Goal: Task Accomplishment & Management: Manage account settings

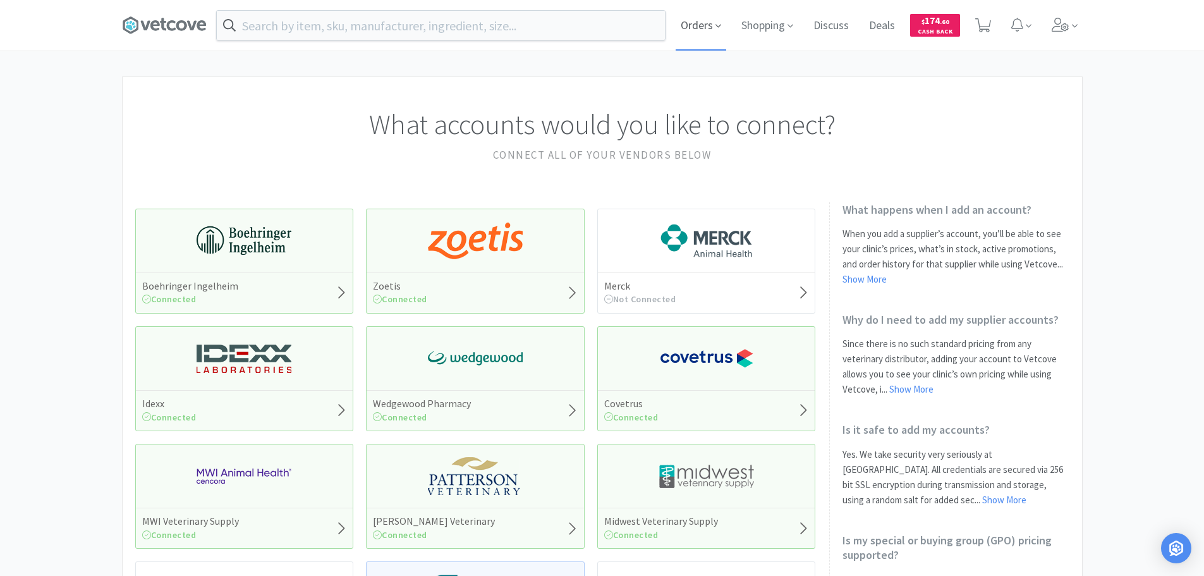
click at [708, 26] on span "Orders" at bounding box center [701, 25] width 51 height 51
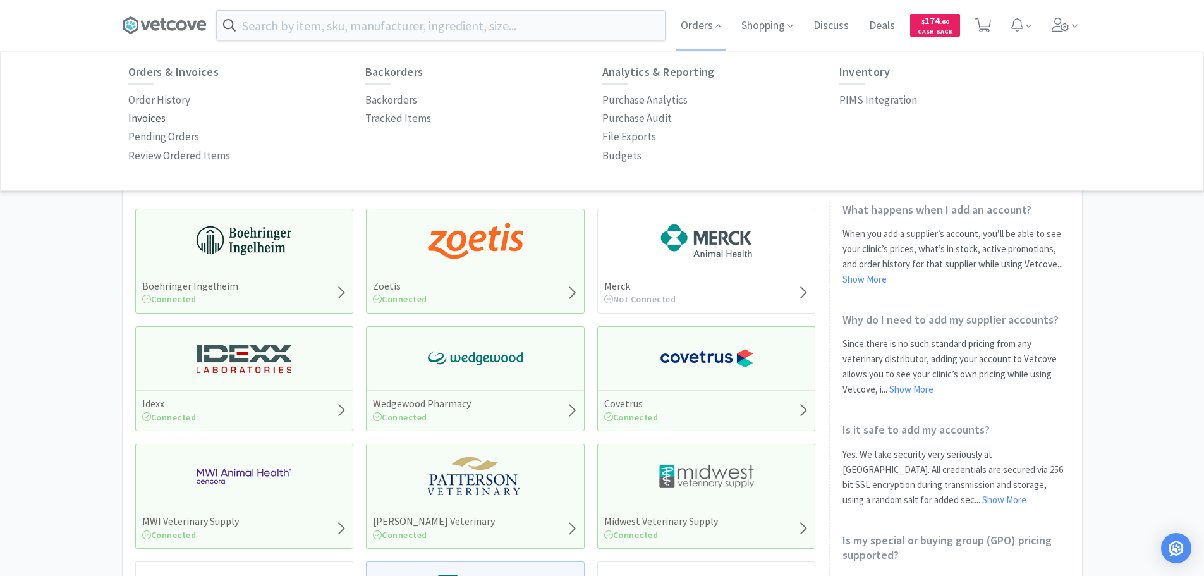
click at [162, 115] on p "Invoices" at bounding box center [146, 118] width 37 height 17
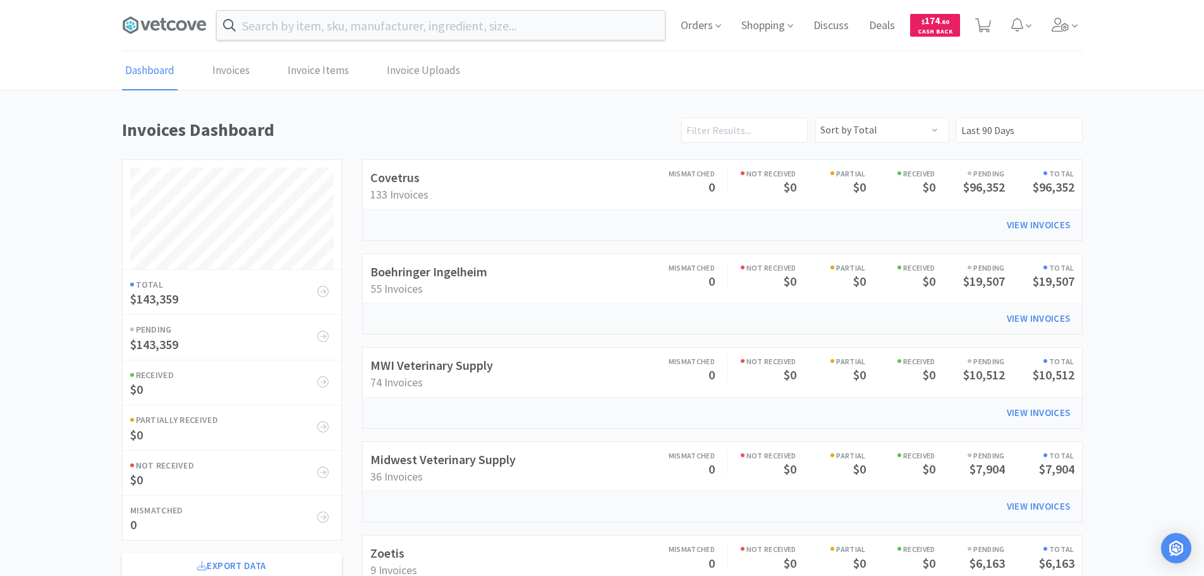
scroll to position [701, 961]
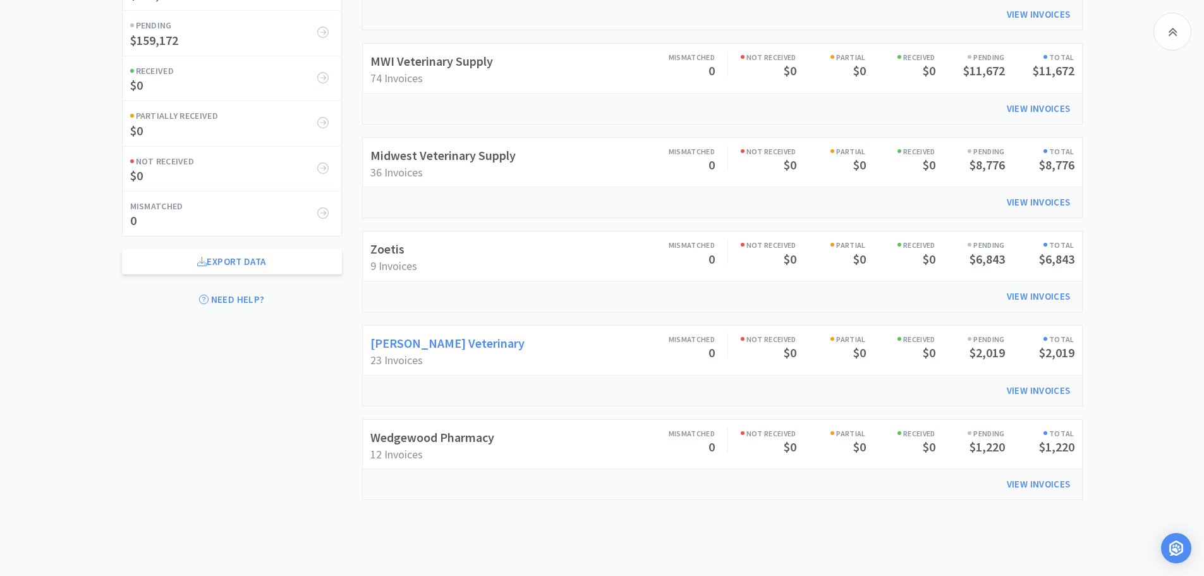
click at [464, 342] on link "[PERSON_NAME] Veterinary" at bounding box center [447, 343] width 154 height 16
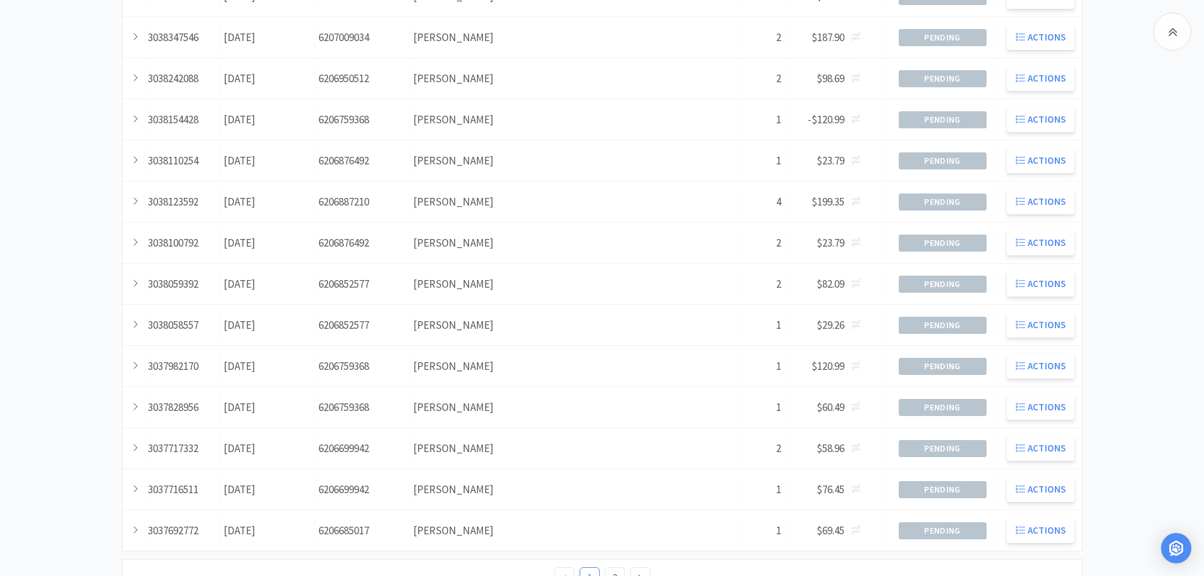
click at [823, 114] on span "-$120.99" at bounding box center [826, 119] width 37 height 14
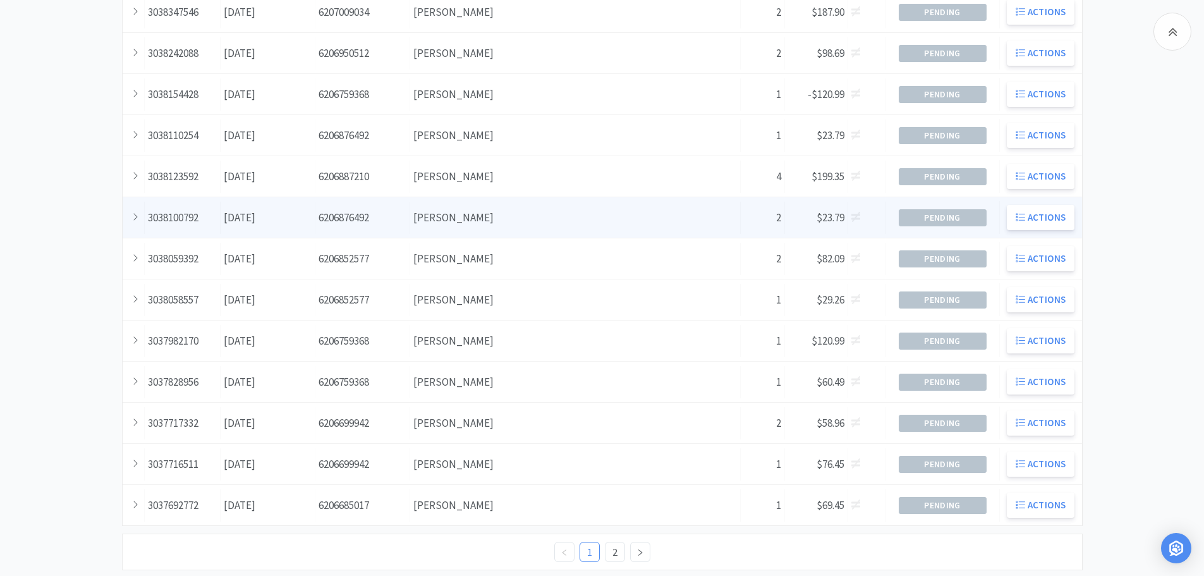
scroll to position [349, 0]
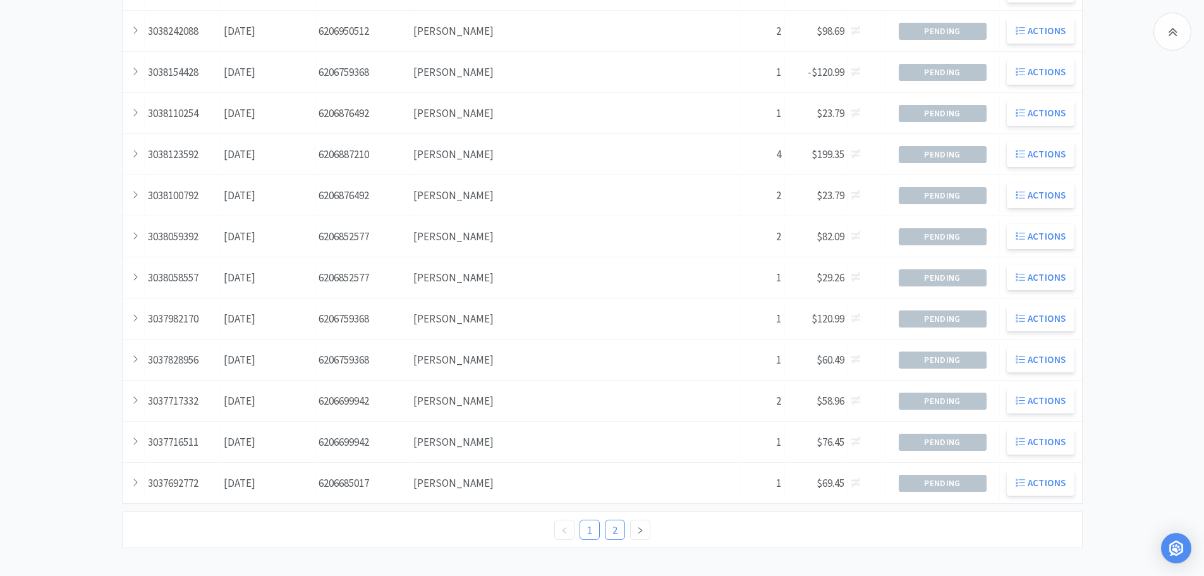
click at [616, 532] on link "2" at bounding box center [614, 529] width 19 height 19
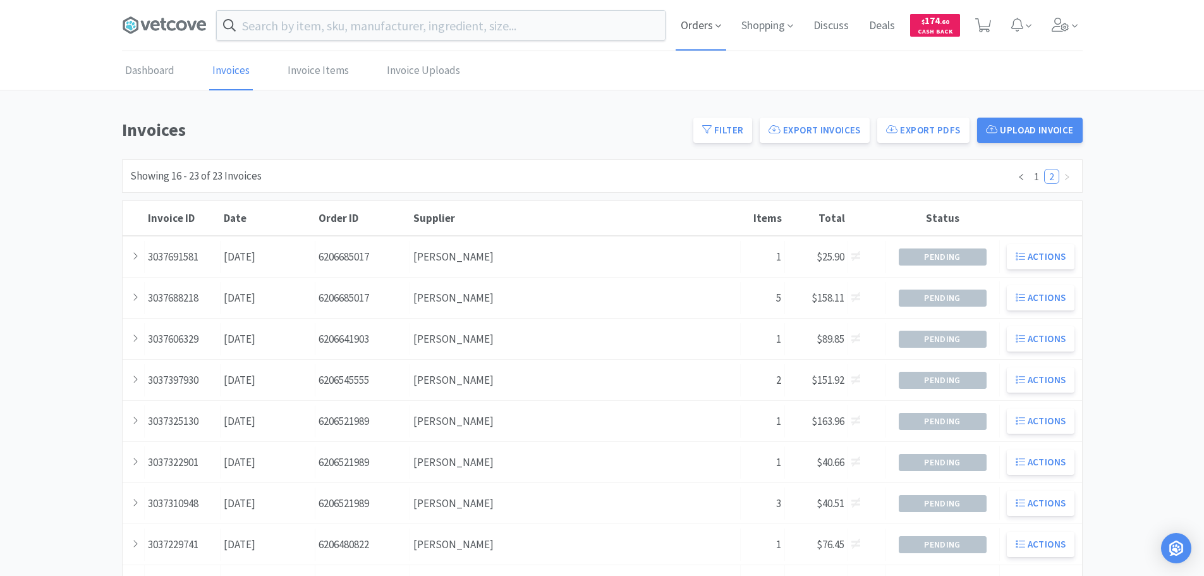
click at [684, 20] on span "Orders" at bounding box center [701, 25] width 51 height 51
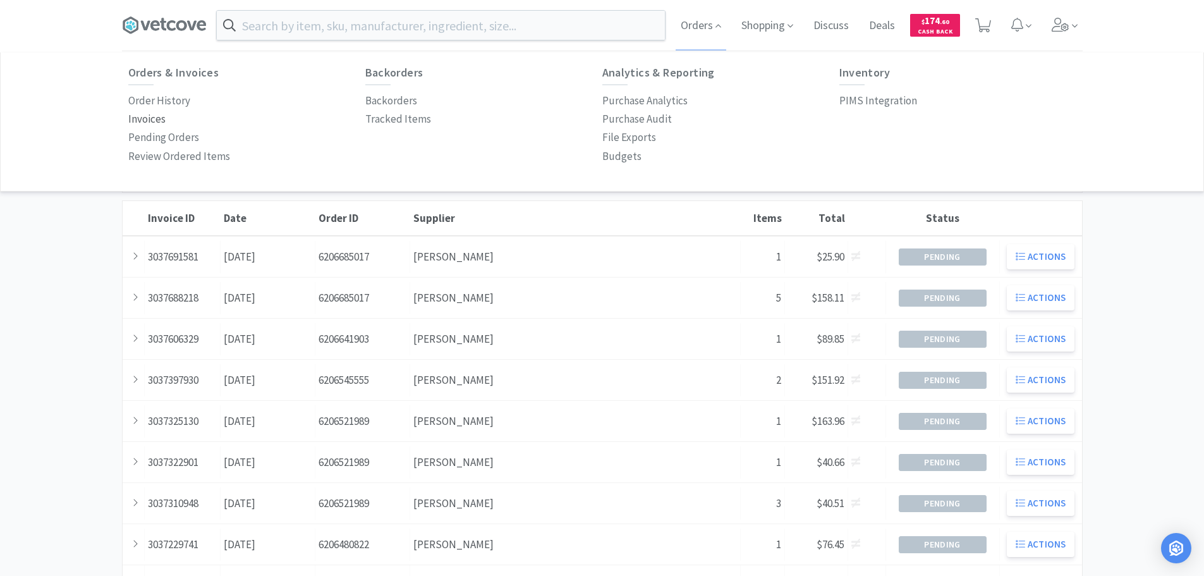
click at [149, 112] on p "Invoices" at bounding box center [146, 119] width 37 height 17
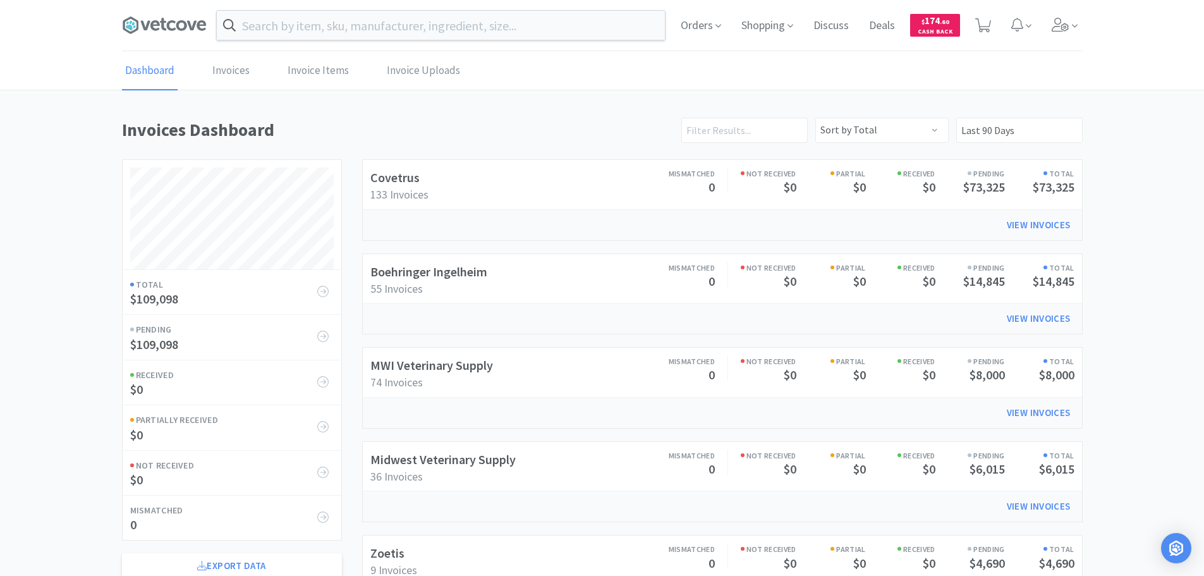
scroll to position [701, 961]
click at [418, 279] on link "Boehringer Ingelheim" at bounding box center [428, 272] width 117 height 16
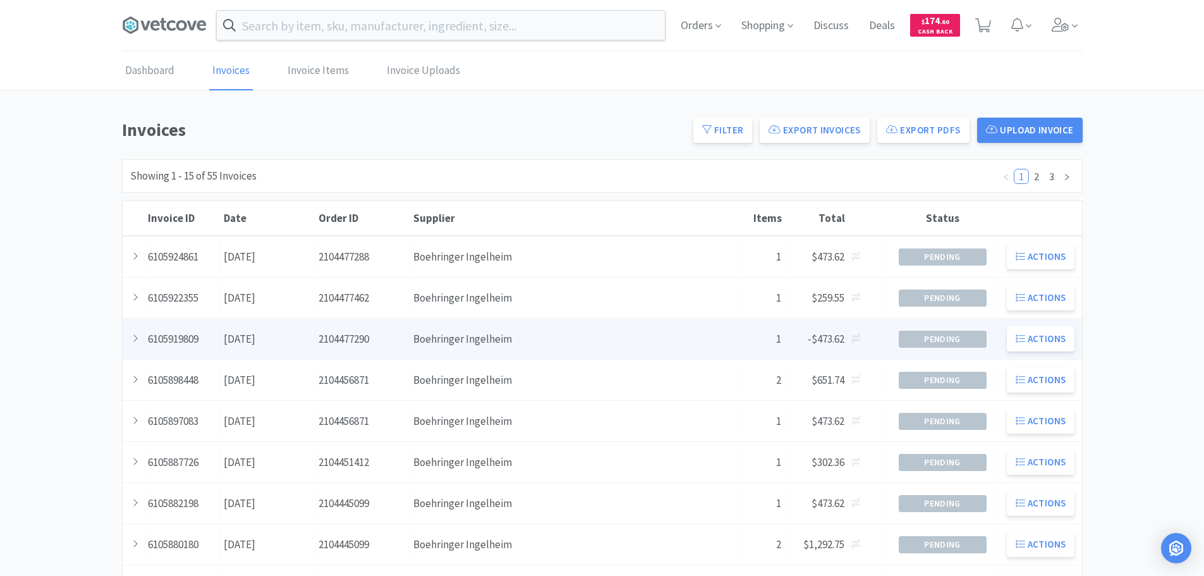
click at [413, 331] on div "Supplier Boehringer Ingelheim" at bounding box center [575, 339] width 331 height 32
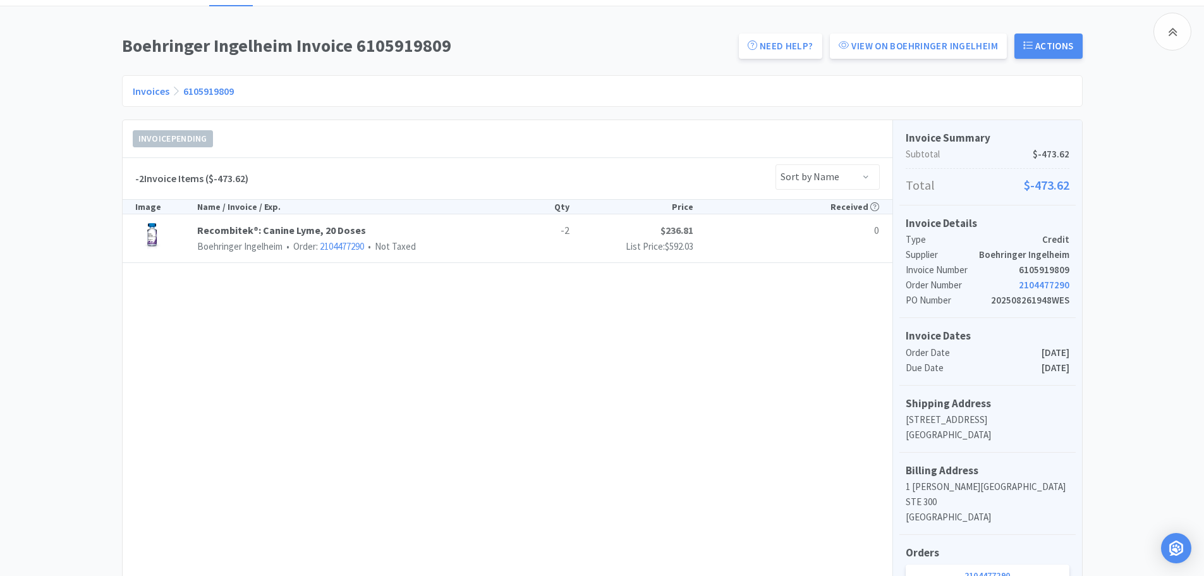
scroll to position [133, 0]
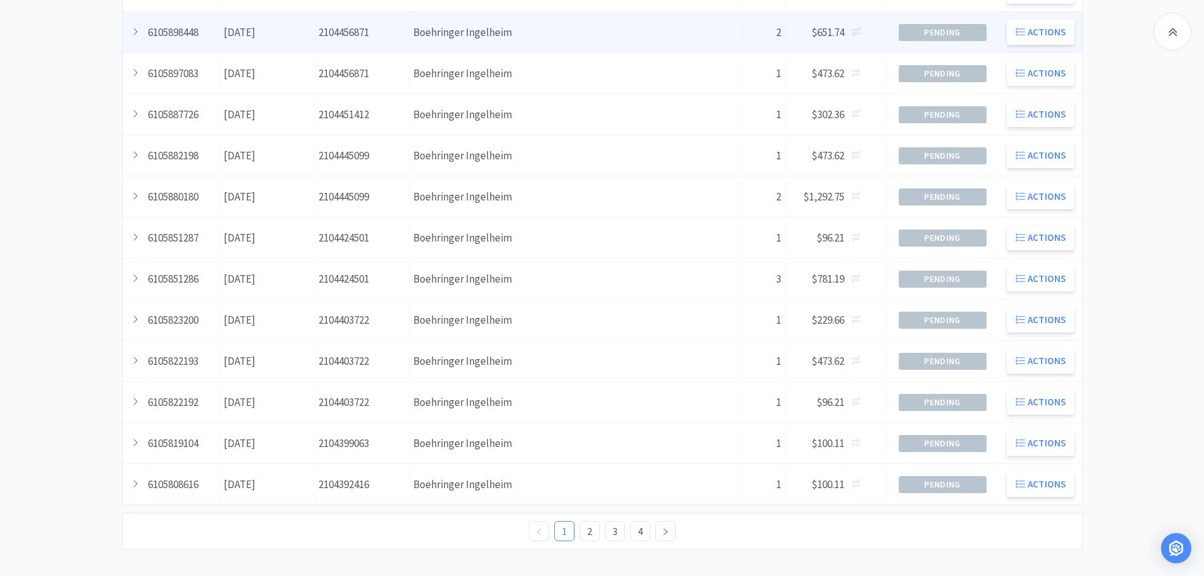
scroll to position [349, 0]
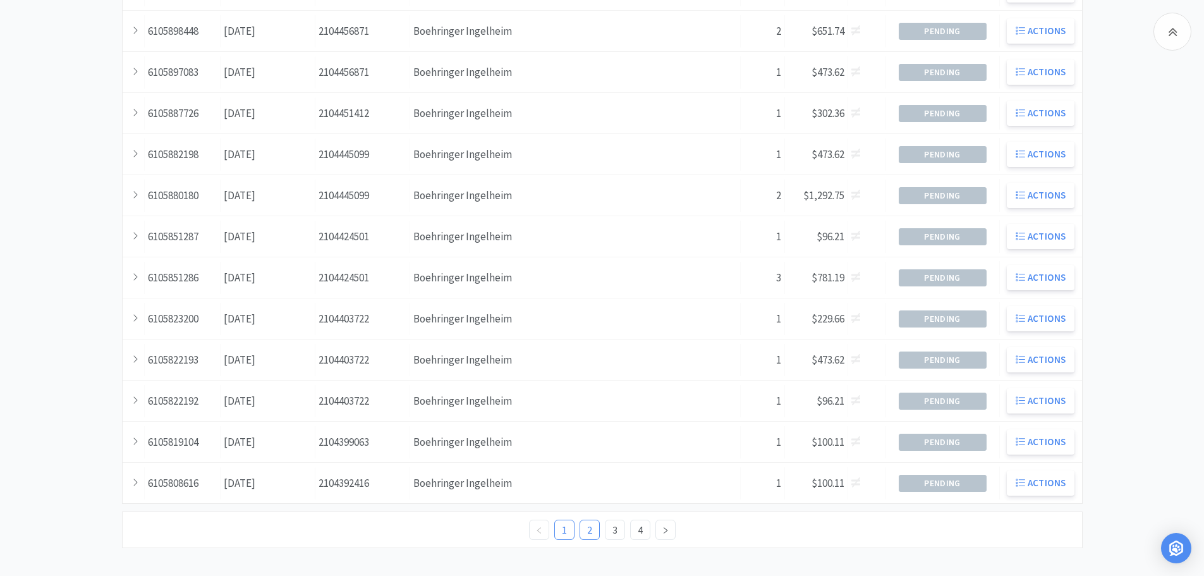
click at [595, 533] on link "2" at bounding box center [589, 529] width 19 height 19
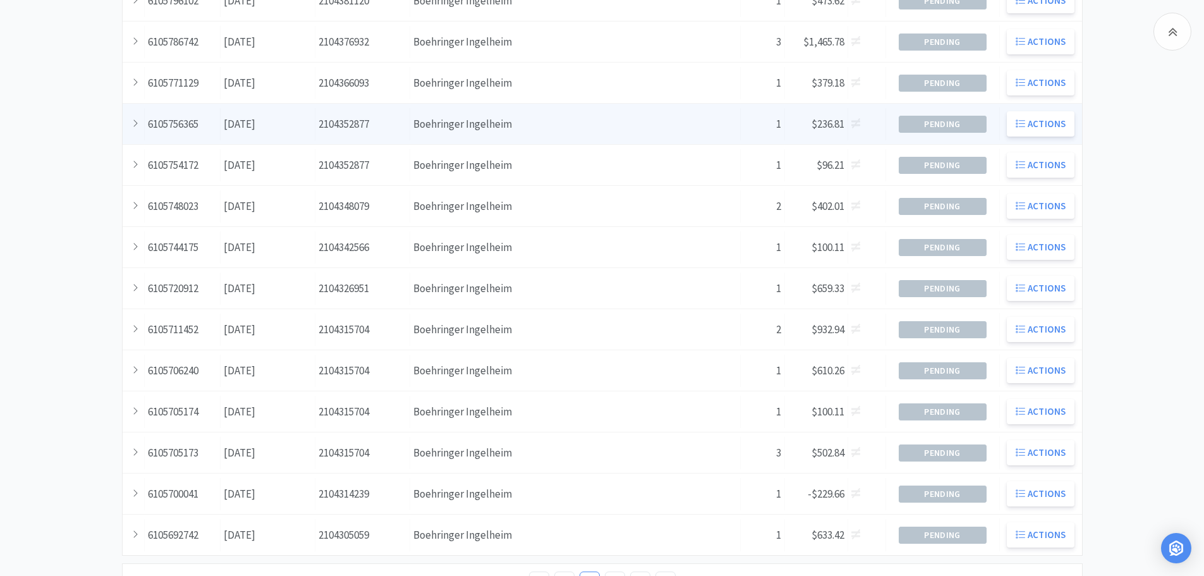
scroll to position [316, 0]
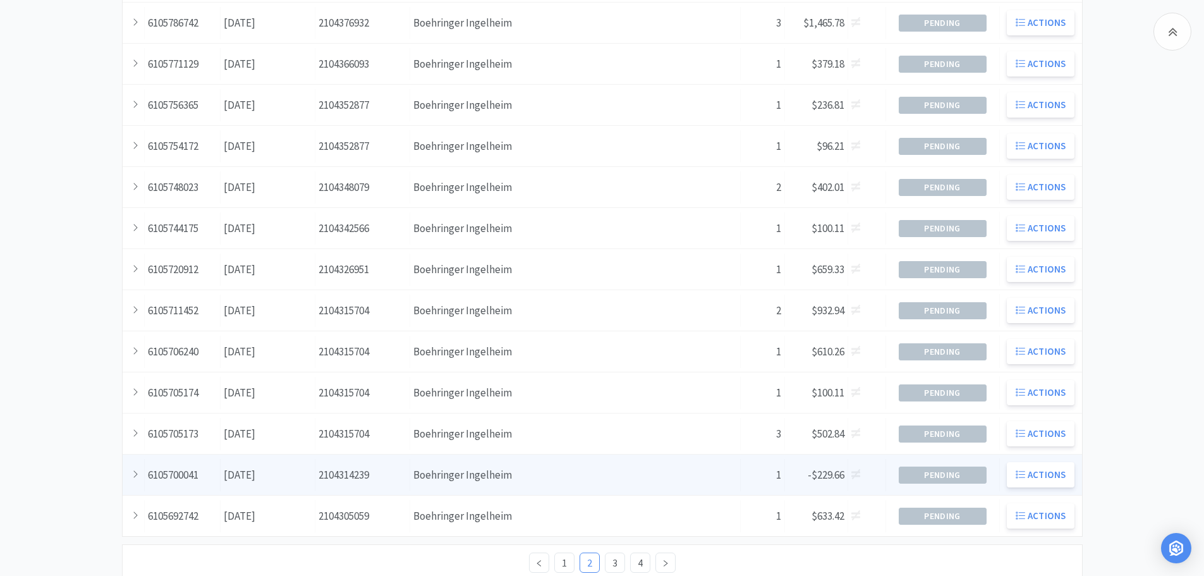
click at [793, 464] on div "Items -$229.66" at bounding box center [816, 475] width 63 height 32
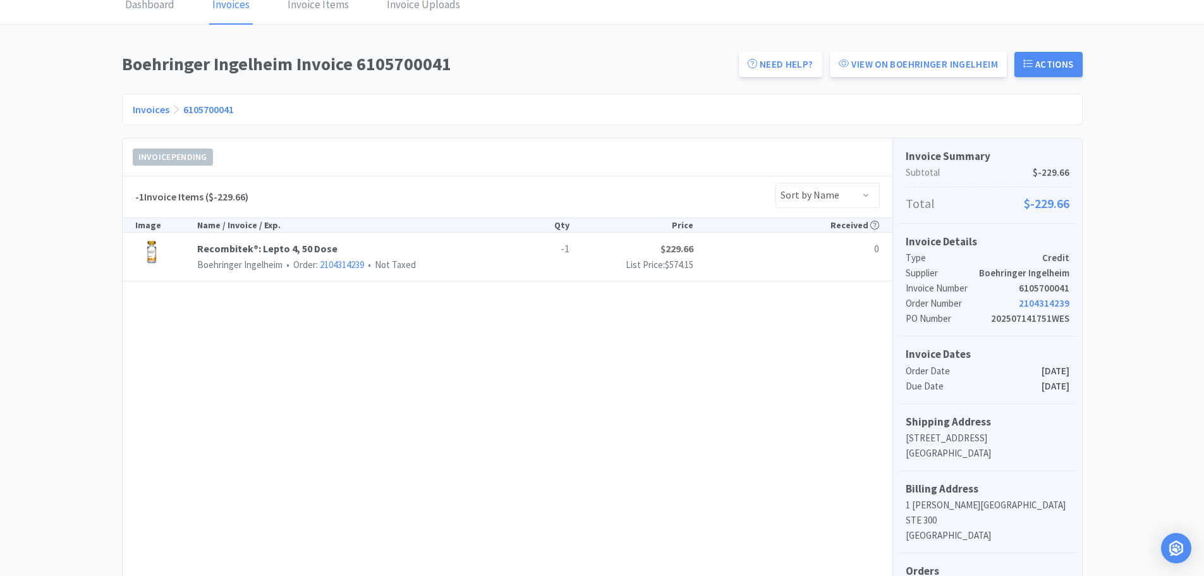
scroll to position [133, 0]
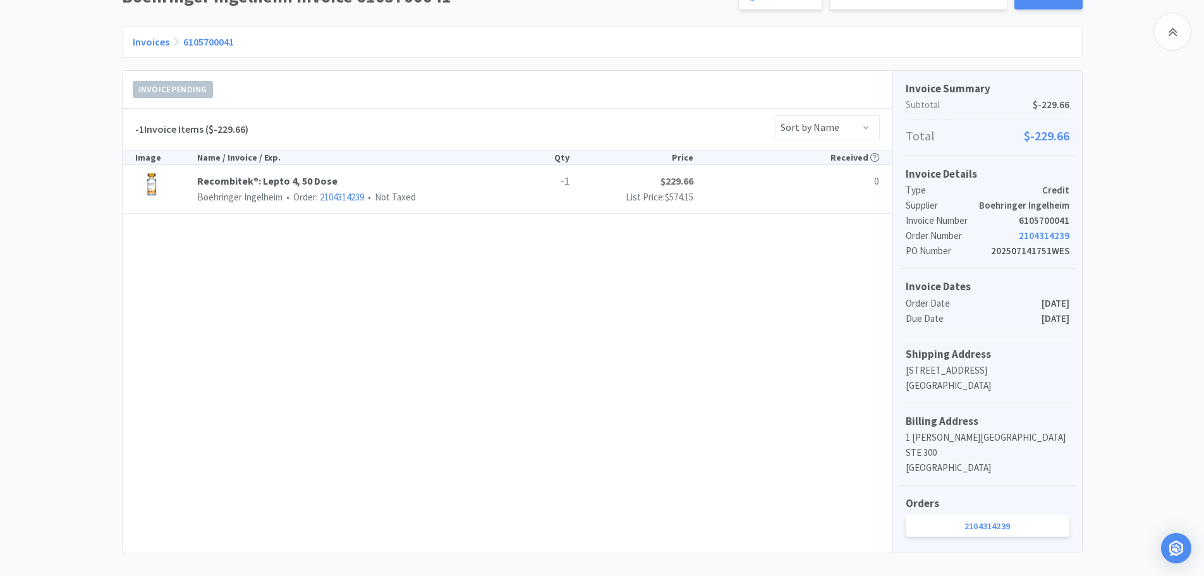
click at [204, 39] on link "6105700041" at bounding box center [208, 41] width 51 height 13
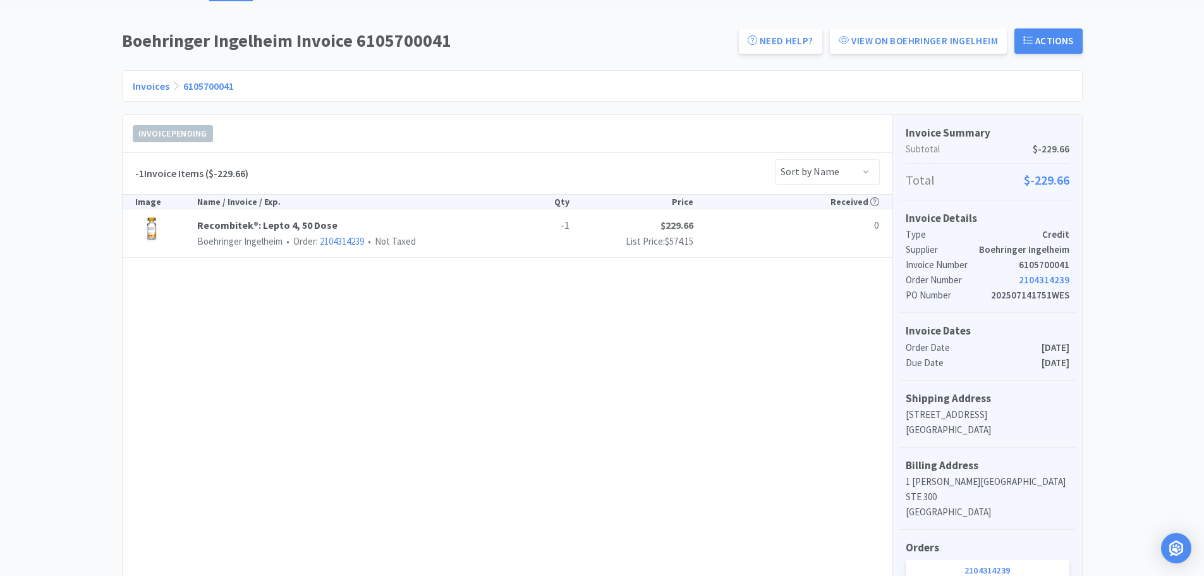
scroll to position [70, 0]
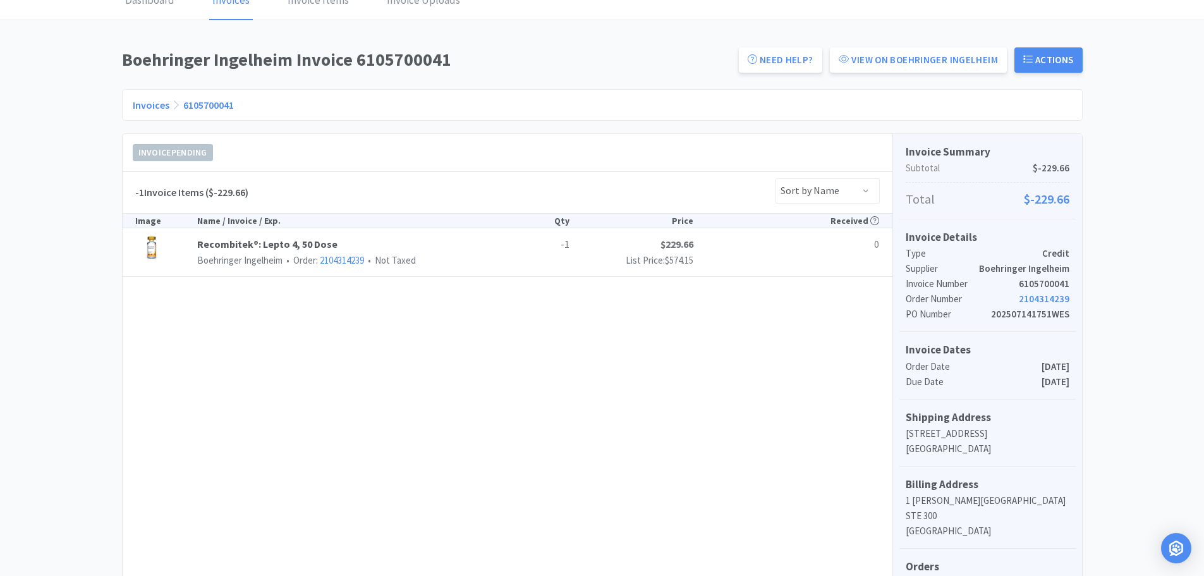
click at [205, 102] on link "6105700041" at bounding box center [208, 105] width 51 height 13
click at [954, 66] on link "View on Boehringer Ingelheim" at bounding box center [918, 59] width 177 height 25
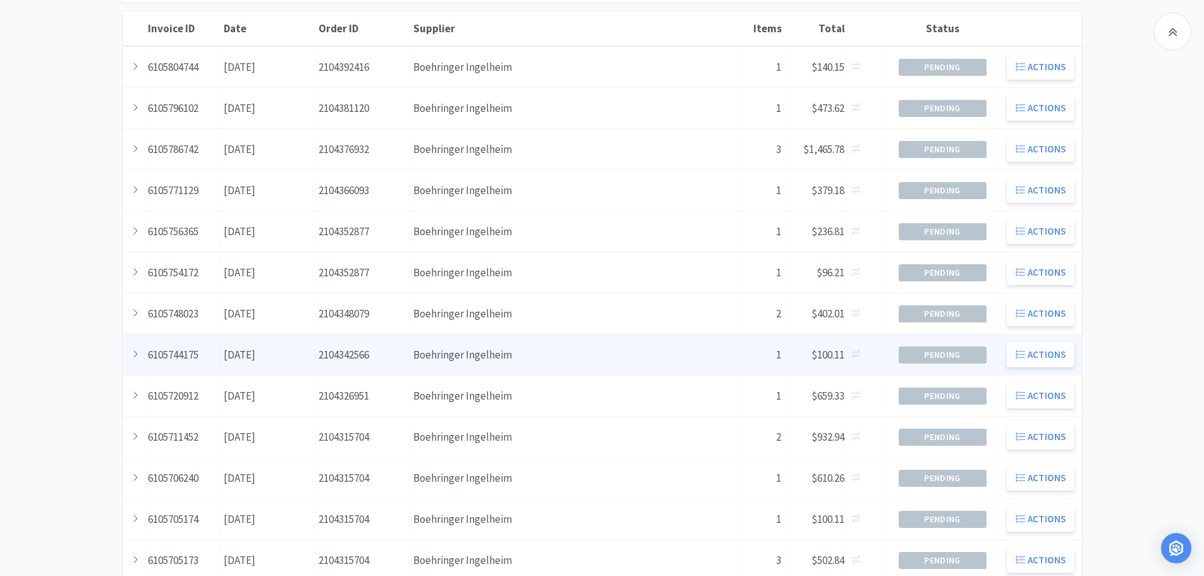
scroll to position [349, 0]
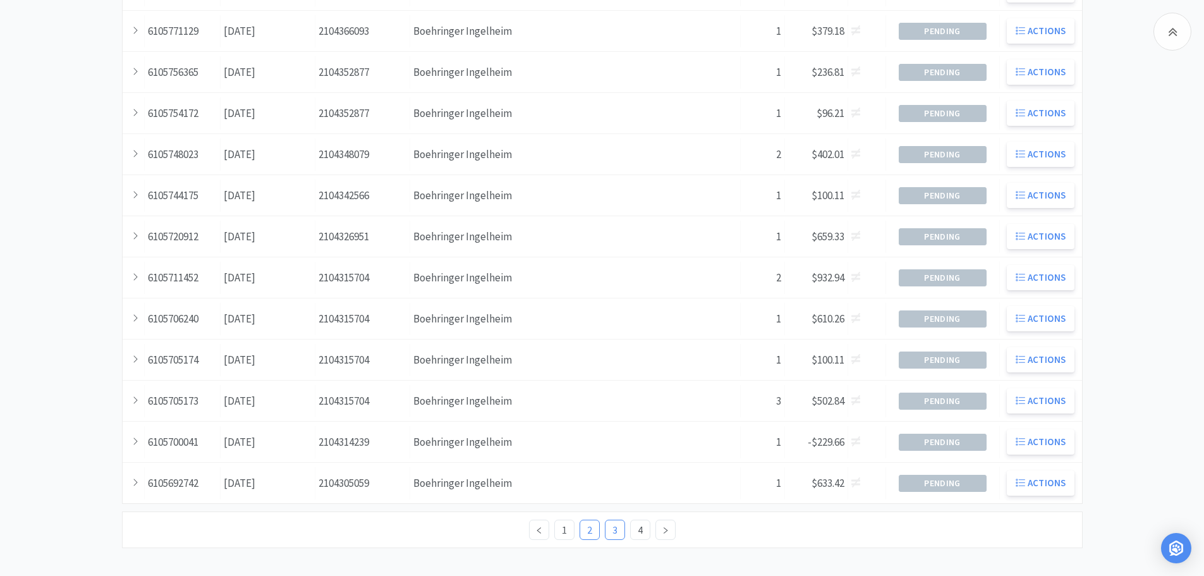
click at [617, 526] on link "3" at bounding box center [614, 529] width 19 height 19
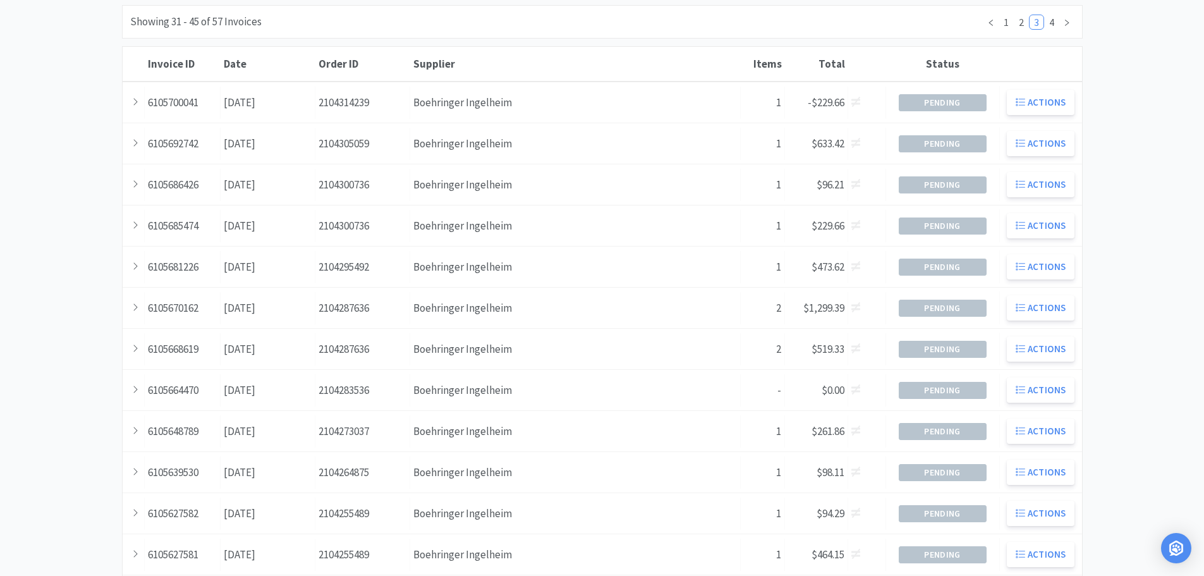
scroll to position [349, 0]
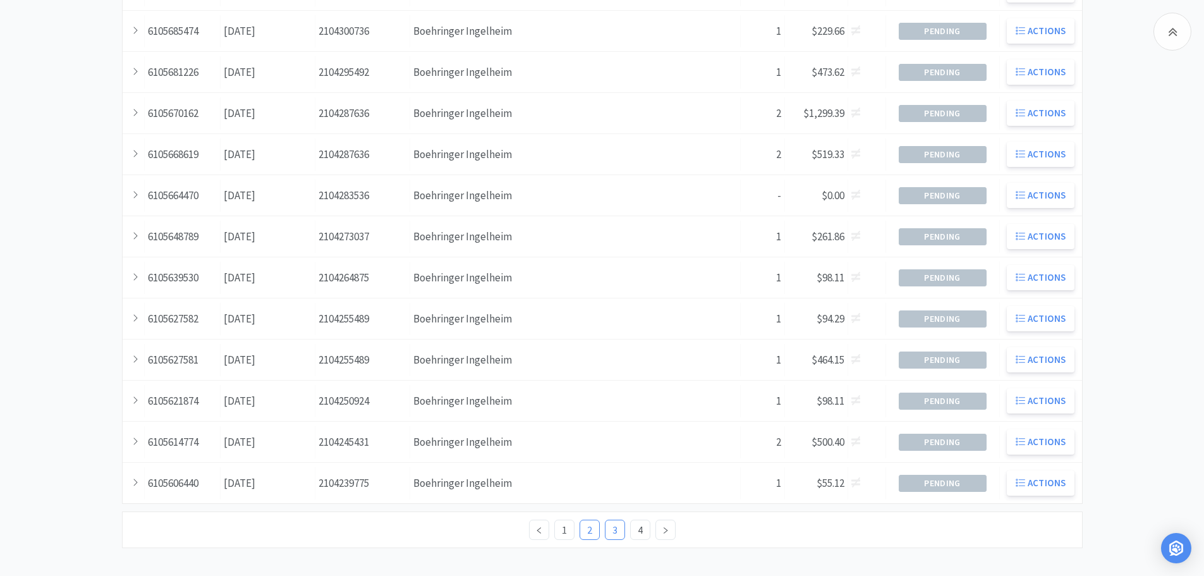
click at [594, 534] on link "2" at bounding box center [589, 529] width 19 height 19
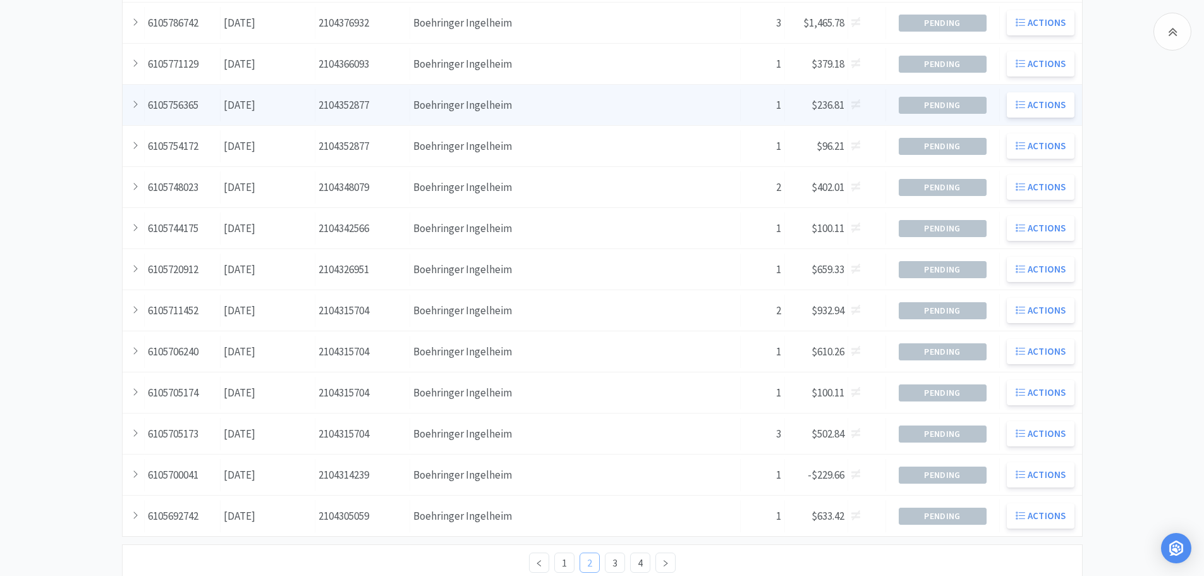
scroll to position [349, 0]
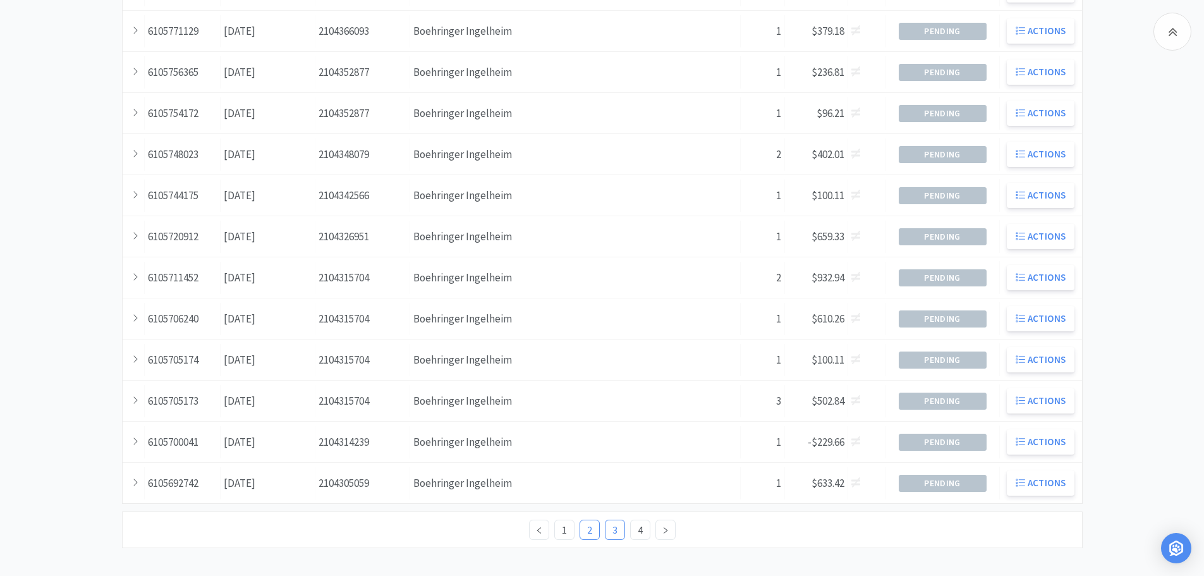
click at [608, 532] on link "3" at bounding box center [614, 529] width 19 height 19
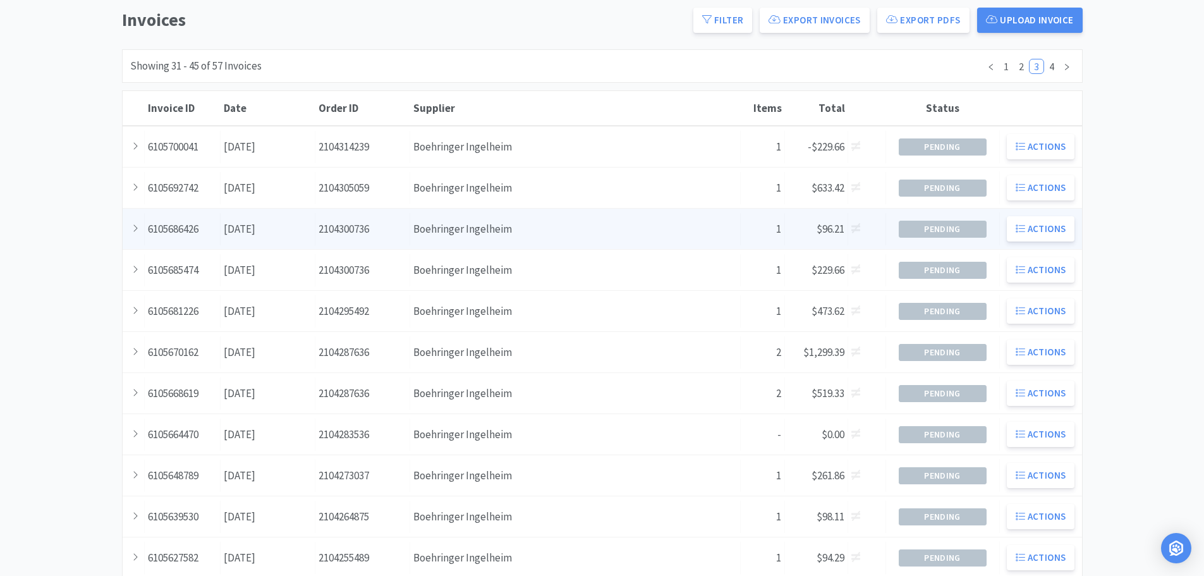
scroll to position [126, 0]
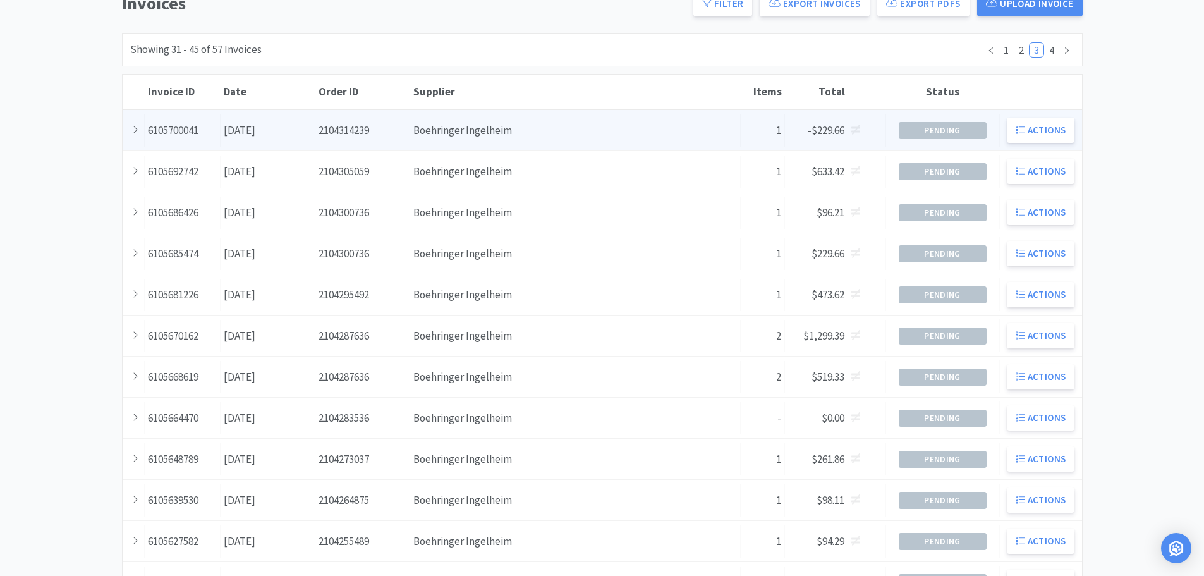
click at [669, 138] on div "Supplier Boehringer Ingelheim" at bounding box center [575, 130] width 331 height 32
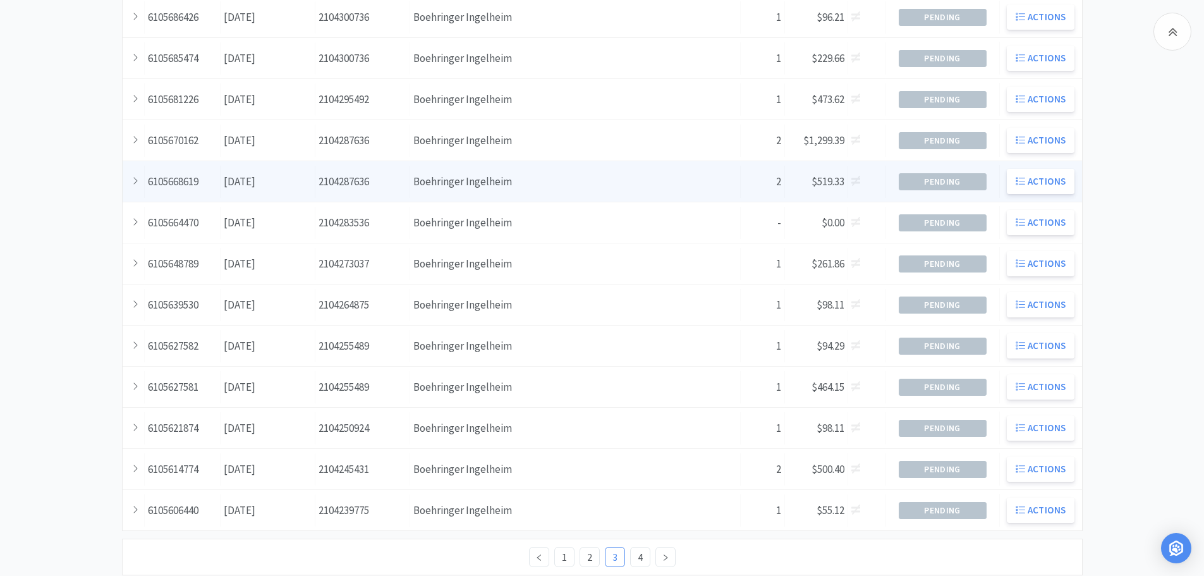
scroll to position [349, 0]
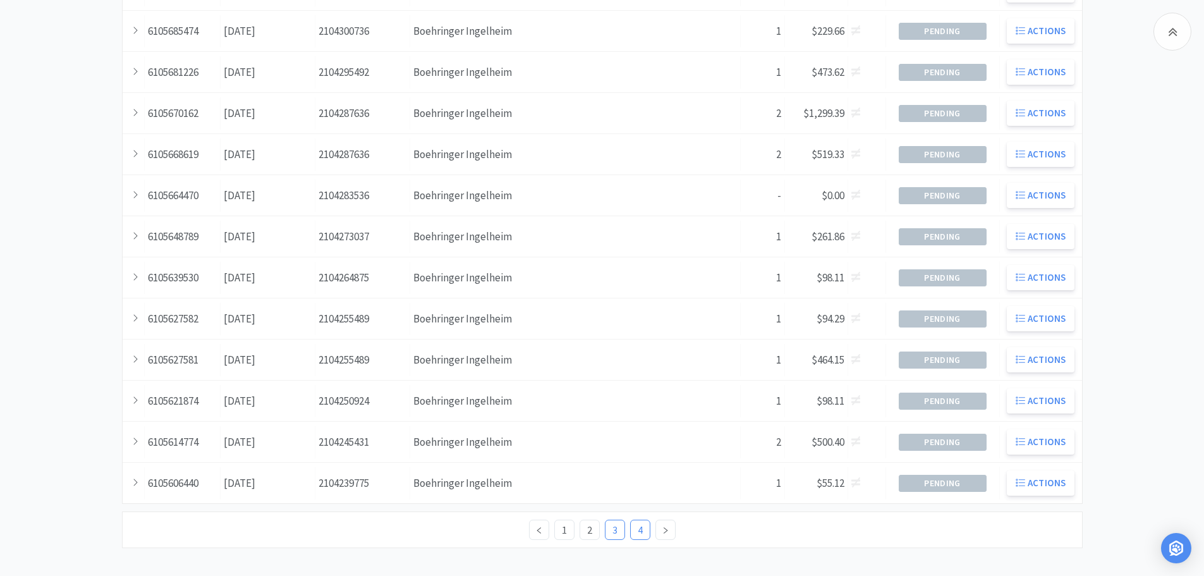
click at [639, 530] on link "4" at bounding box center [640, 529] width 19 height 19
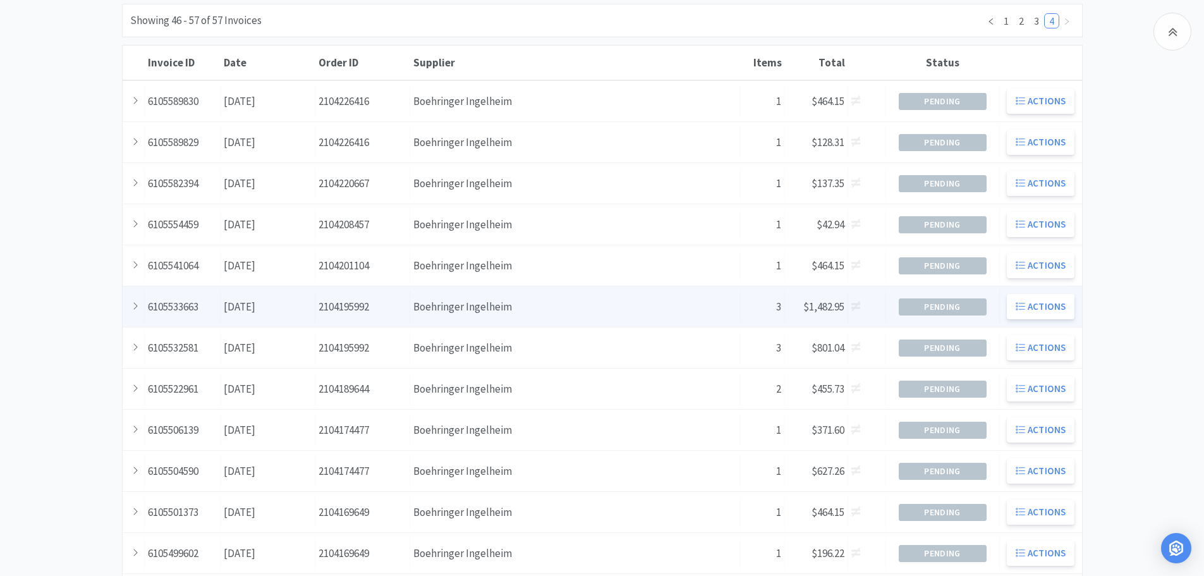
scroll to position [325, 0]
